Goal: Find specific page/section: Find specific page/section

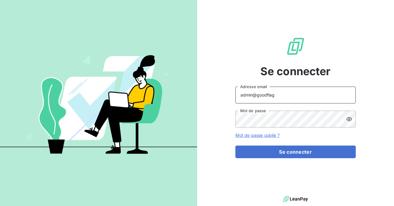
click at [282, 100] on input "admin@goodflag" at bounding box center [295, 95] width 120 height 17
type input "admin@auditaction"
click at [277, 160] on div "Se connecter admin@auditaction Adresse email Mot de passe Mot de passe oublié ?…" at bounding box center [295, 97] width 120 height 195
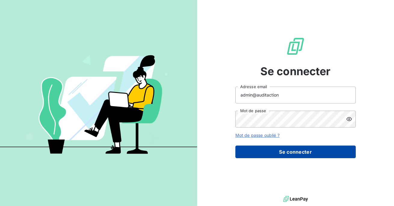
click at [279, 151] on button "Se connecter" at bounding box center [295, 152] width 120 height 13
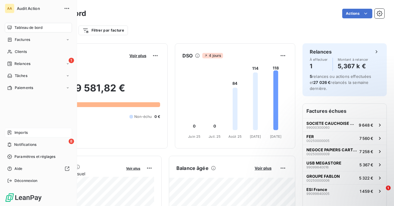
click at [32, 131] on div "Imports" at bounding box center [38, 133] width 67 height 10
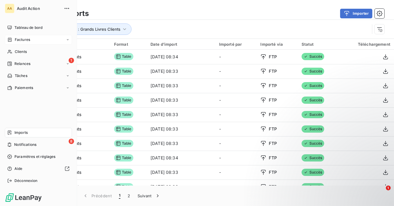
click at [17, 40] on span "Factures" at bounding box center [22, 39] width 15 height 5
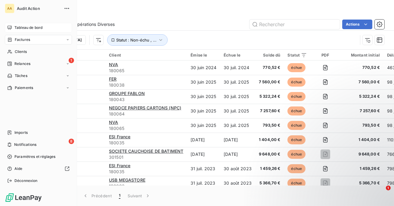
click at [20, 26] on span "Tableau de bord" at bounding box center [28, 27] width 28 height 5
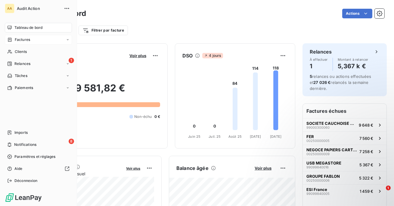
click at [23, 39] on span "Factures" at bounding box center [22, 39] width 15 height 5
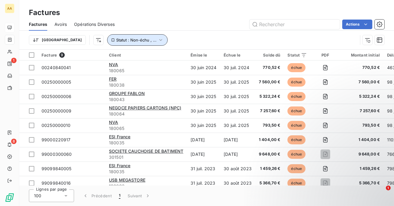
click at [107, 36] on button "Statut : Non-échu , ..." at bounding box center [137, 39] width 61 height 11
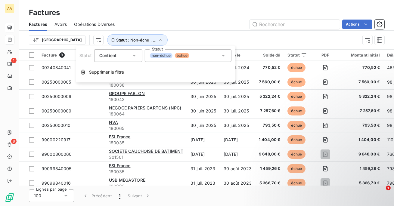
click at [193, 55] on div "non-échue échue" at bounding box center [188, 55] width 87 height 13
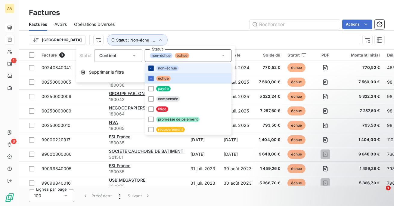
click at [150, 68] on icon at bounding box center [151, 69] width 4 height 4
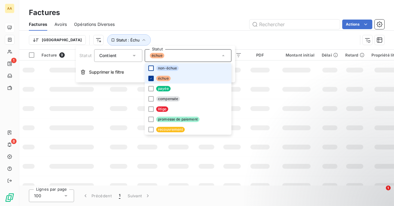
click at [150, 77] on icon at bounding box center [151, 79] width 4 height 4
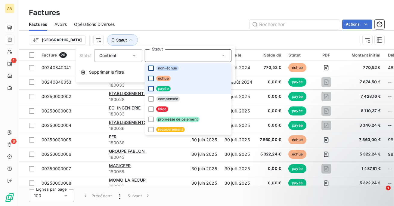
click at [150, 89] on div at bounding box center [150, 88] width 5 height 5
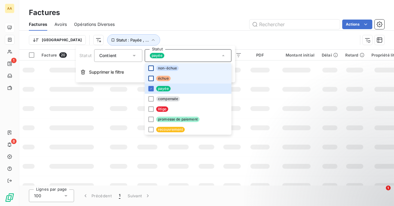
click at [160, 32] on div "Trier Statut : Payée , ..." at bounding box center [207, 40] width 356 height 19
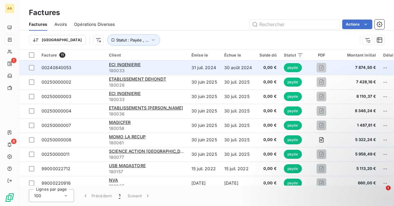
click at [168, 67] on div "ECI INGENIERIE" at bounding box center [146, 65] width 75 height 6
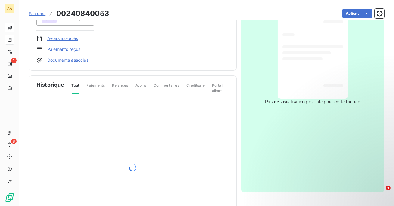
scroll to position [126, 0]
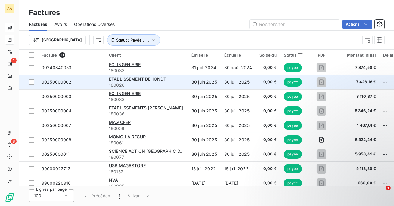
click at [168, 83] on span "180028" at bounding box center [146, 85] width 75 height 6
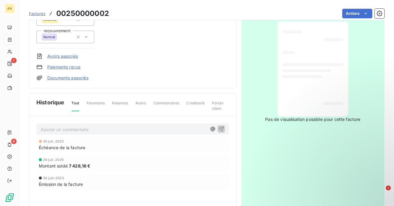
scroll to position [91, 0]
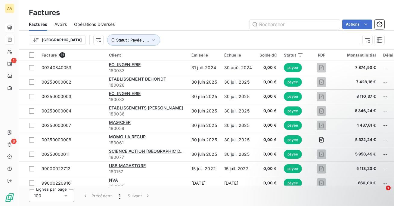
scroll to position [36, 0]
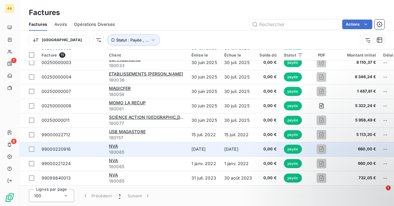
click at [145, 147] on div "NVA" at bounding box center [146, 146] width 75 height 6
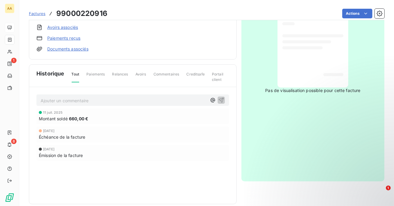
scroll to position [121, 0]
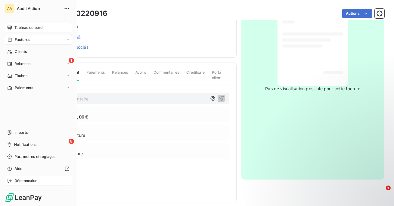
click at [29, 181] on span "Déconnexion" at bounding box center [25, 180] width 23 height 5
